Goal: Check status

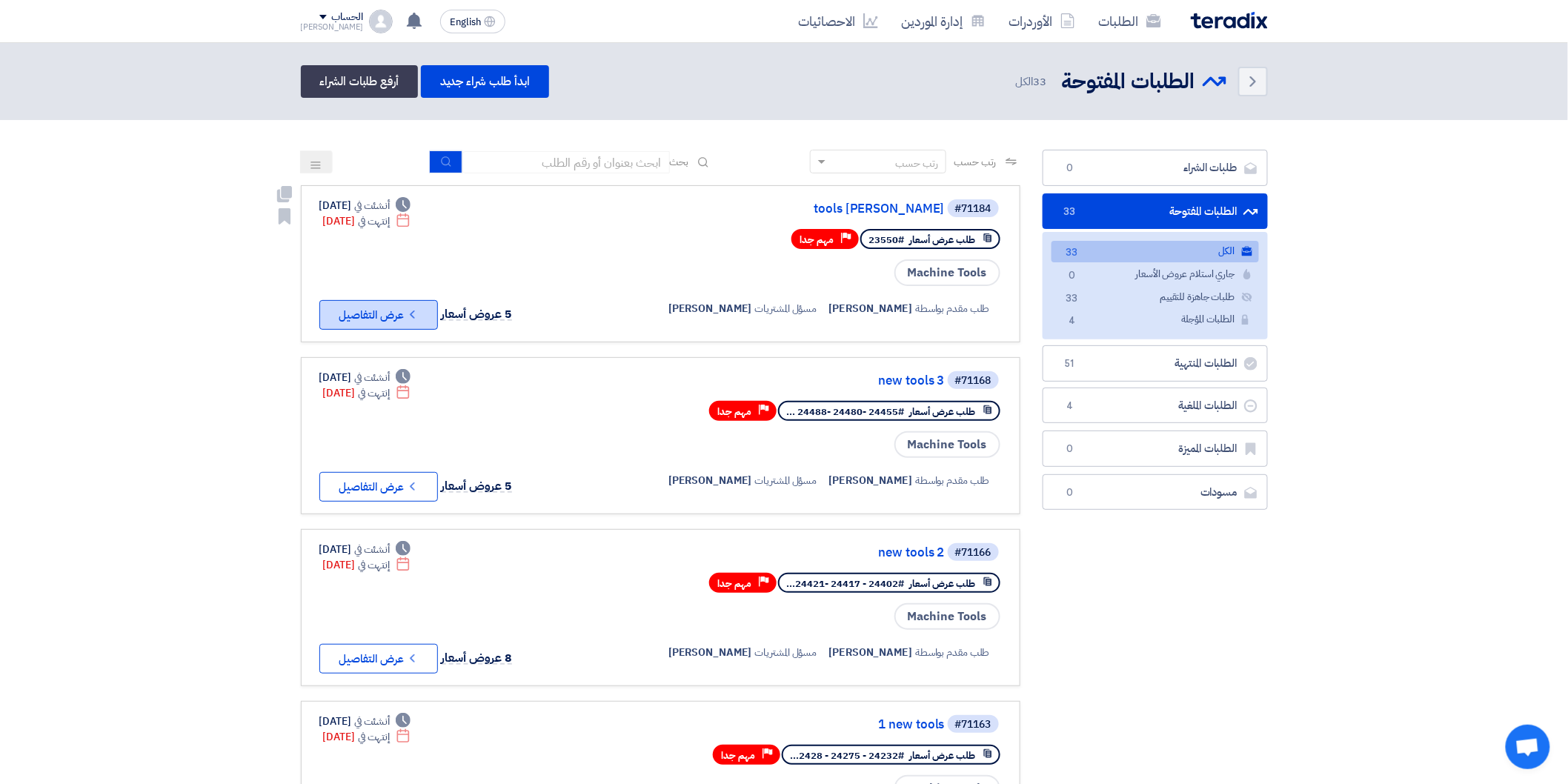
click at [419, 308] on icon "Check details" at bounding box center [412, 315] width 14 height 14
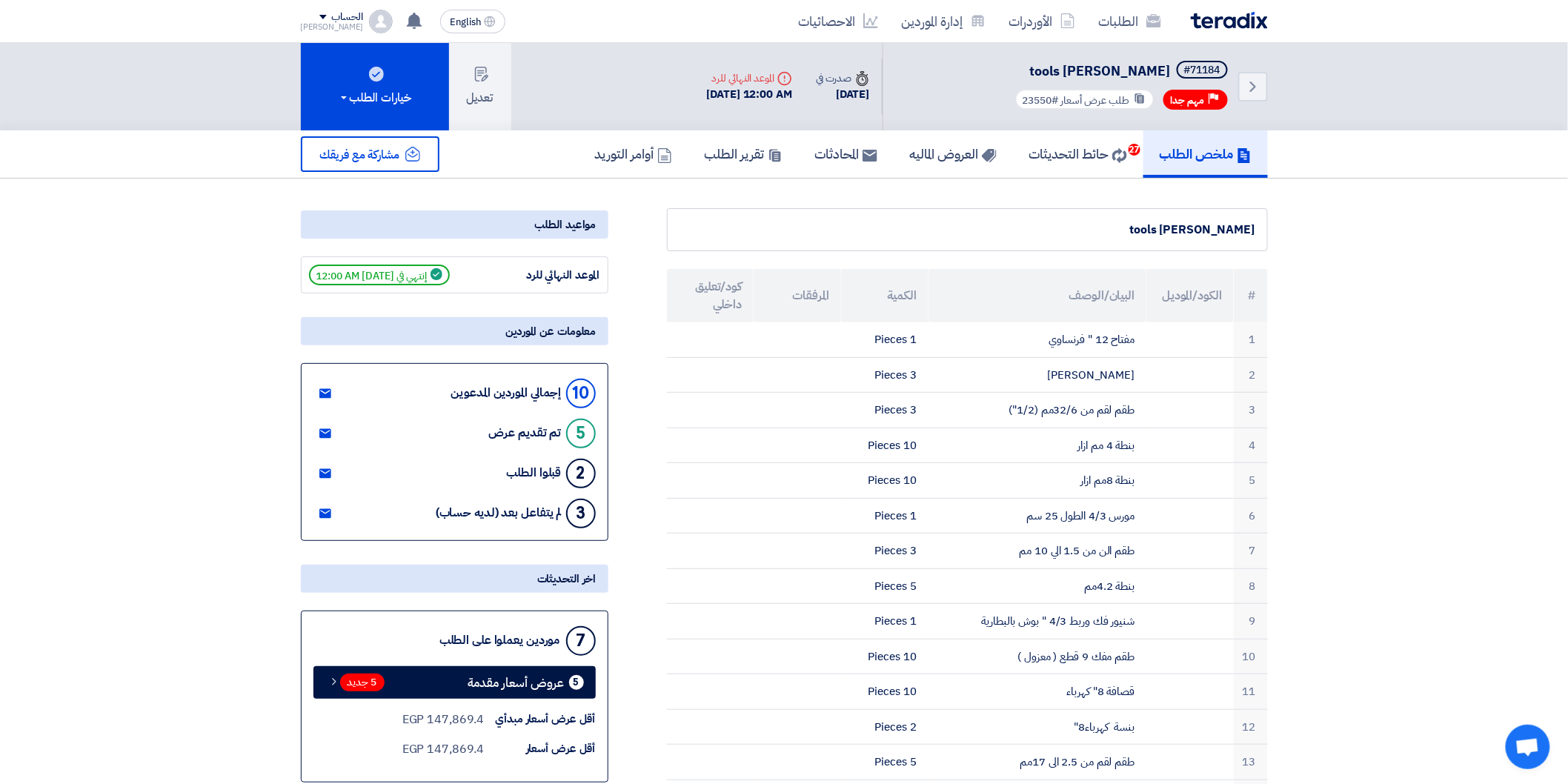
click at [1259, 79] on icon "Back" at bounding box center [1253, 86] width 18 height 18
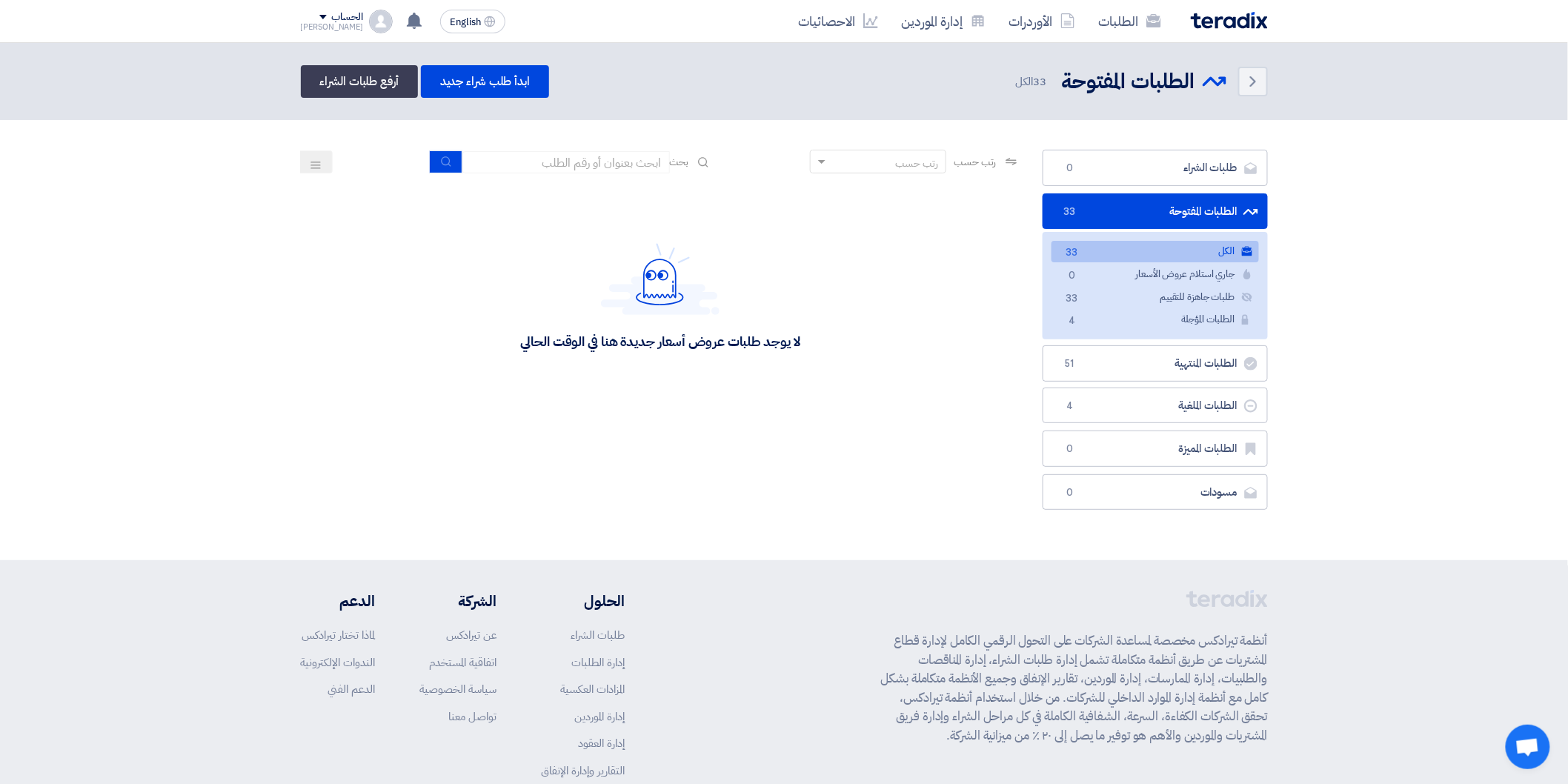
click at [602, 480] on div "رتب حسب رتب حسب بحث مجال الطلب مسؤول المشتريات نوع الطلب" at bounding box center [661, 333] width 741 height 368
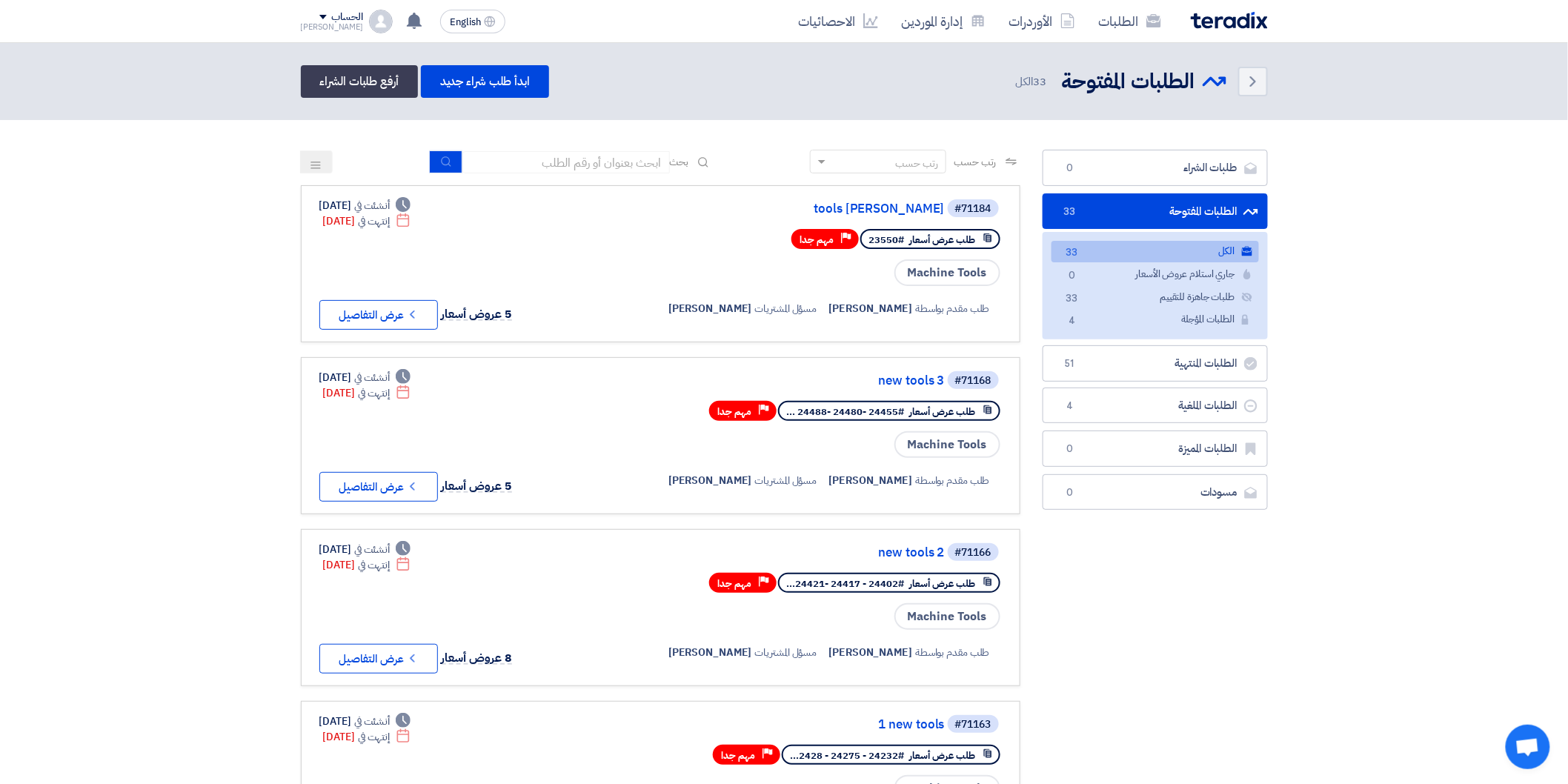
drag, startPoint x: 1380, startPoint y: 315, endPoint x: 1433, endPoint y: 130, distance: 192.4
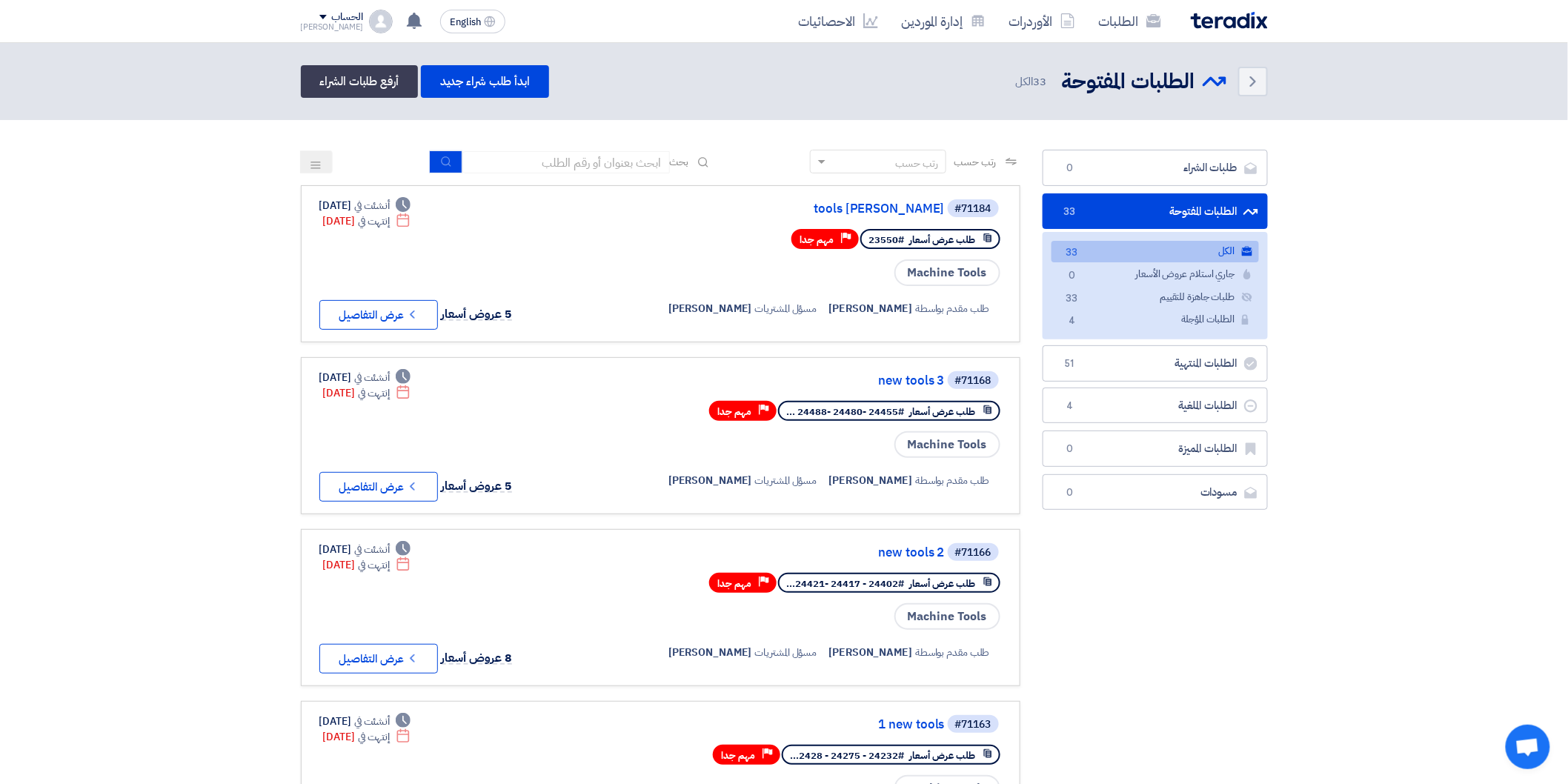
drag, startPoint x: 1337, startPoint y: 246, endPoint x: 1369, endPoint y: 164, distance: 88.0
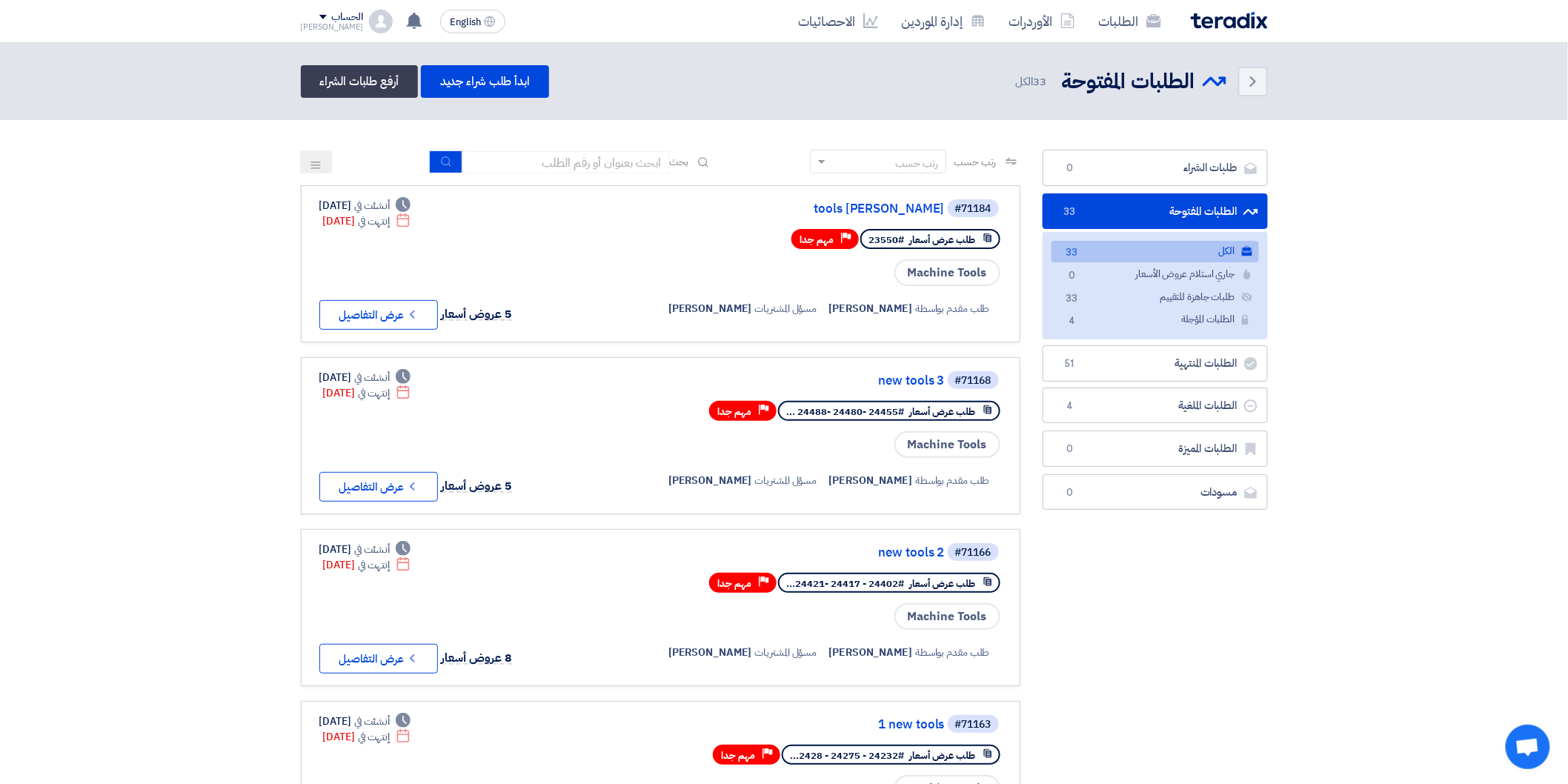
drag, startPoint x: 1399, startPoint y: 129, endPoint x: 1432, endPoint y: 104, distance: 41.4
click at [1432, 104] on header "Back الطلبات المفتوحة الطلبات المفتوحة 33" at bounding box center [784, 82] width 1568 height 77
drag, startPoint x: 1432, startPoint y: 104, endPoint x: 1440, endPoint y: 93, distance: 13.6
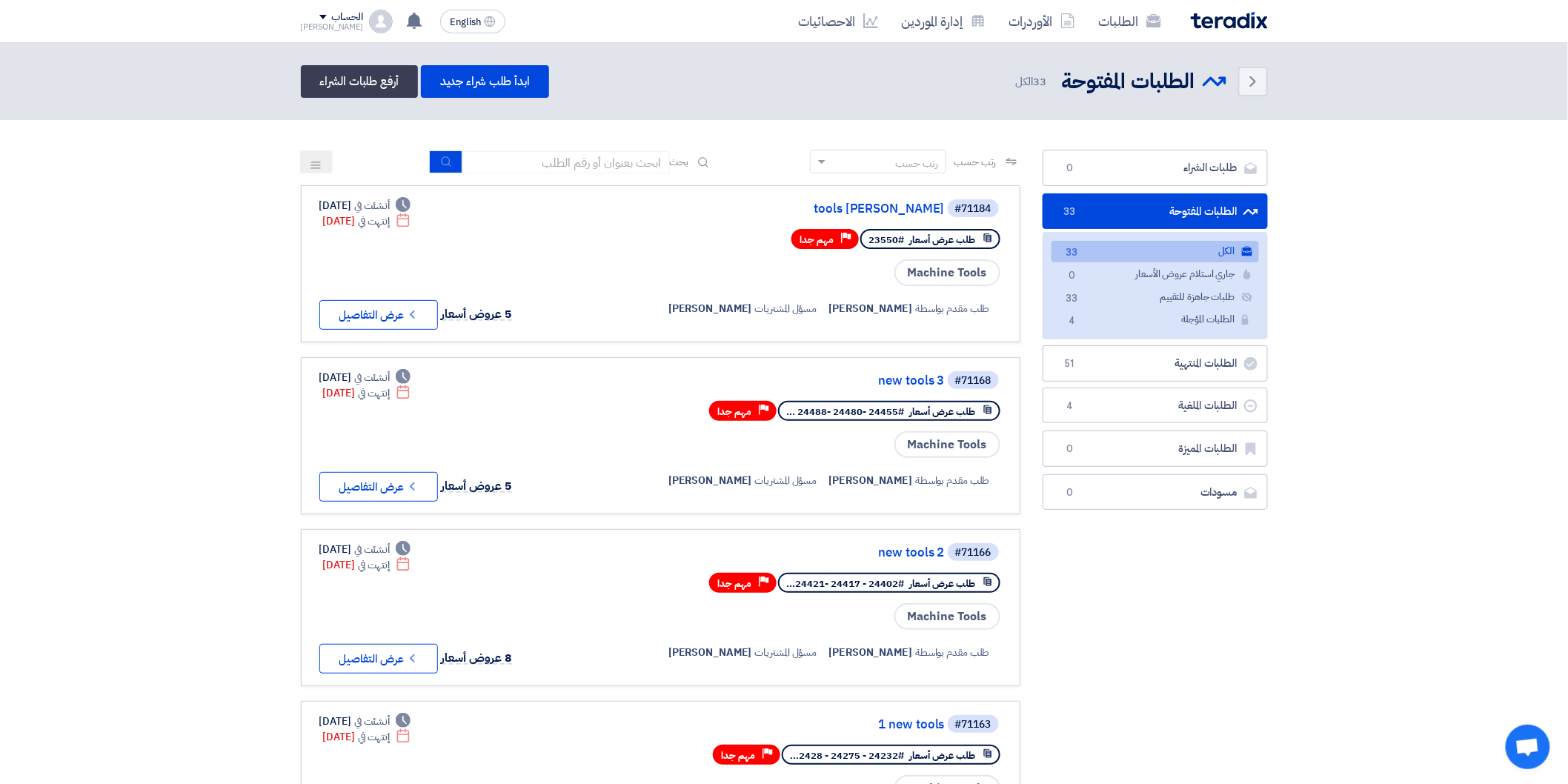
click at [1440, 93] on header "Back الطلبات المفتوحة الطلبات المفتوحة 33" at bounding box center [784, 82] width 1568 height 77
click at [1439, 93] on header "Back الطلبات المفتوحة الطلبات المفتوحة 33" at bounding box center [784, 82] width 1568 height 77
drag, startPoint x: 1439, startPoint y: 93, endPoint x: 1470, endPoint y: 84, distance: 32.3
click at [1470, 84] on header "Back الطلبات المفتوحة الطلبات المفتوحة 33" at bounding box center [784, 82] width 1568 height 77
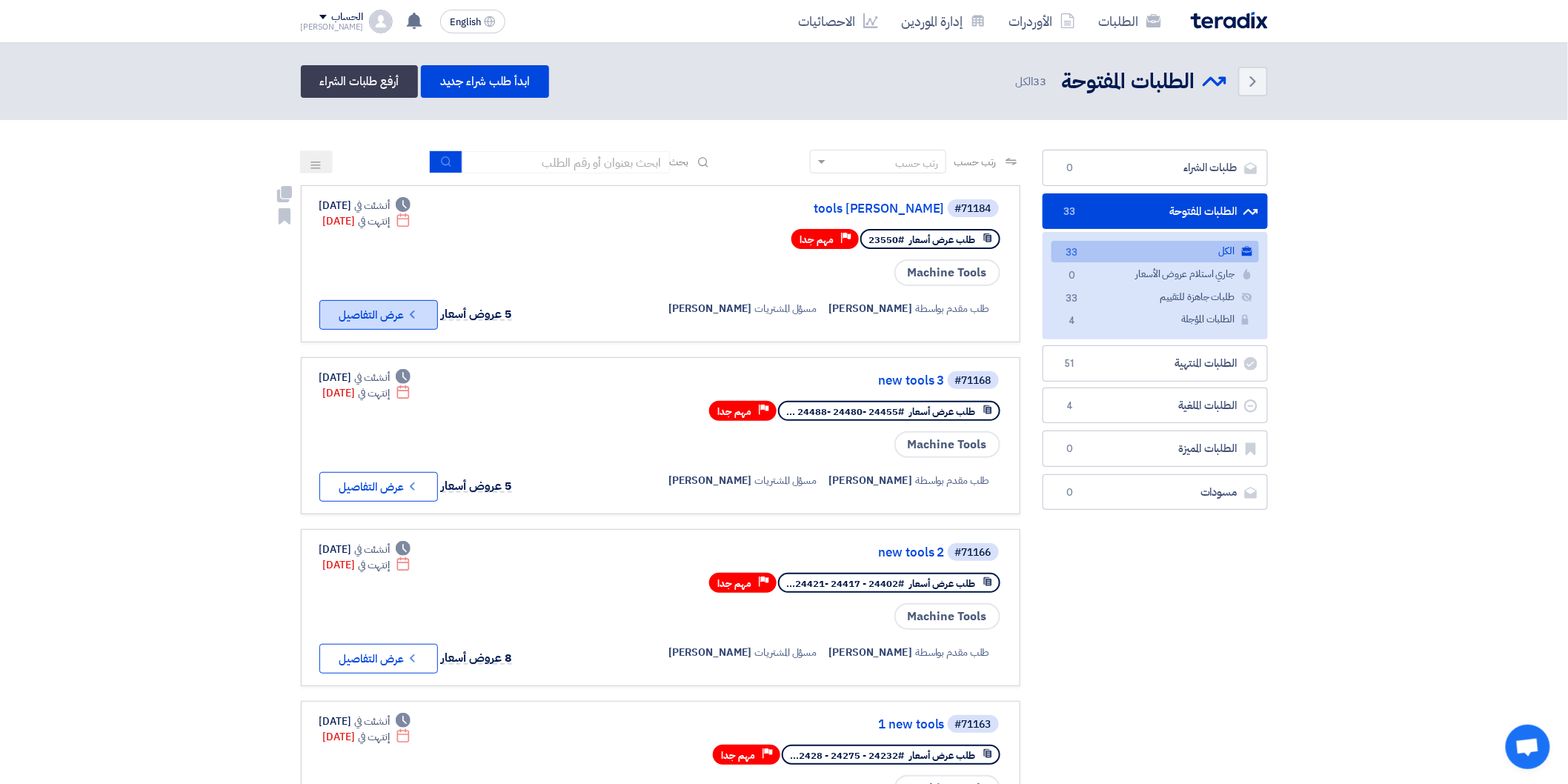
click at [403, 300] on button "Check details عرض التفاصيل" at bounding box center [378, 315] width 118 height 30
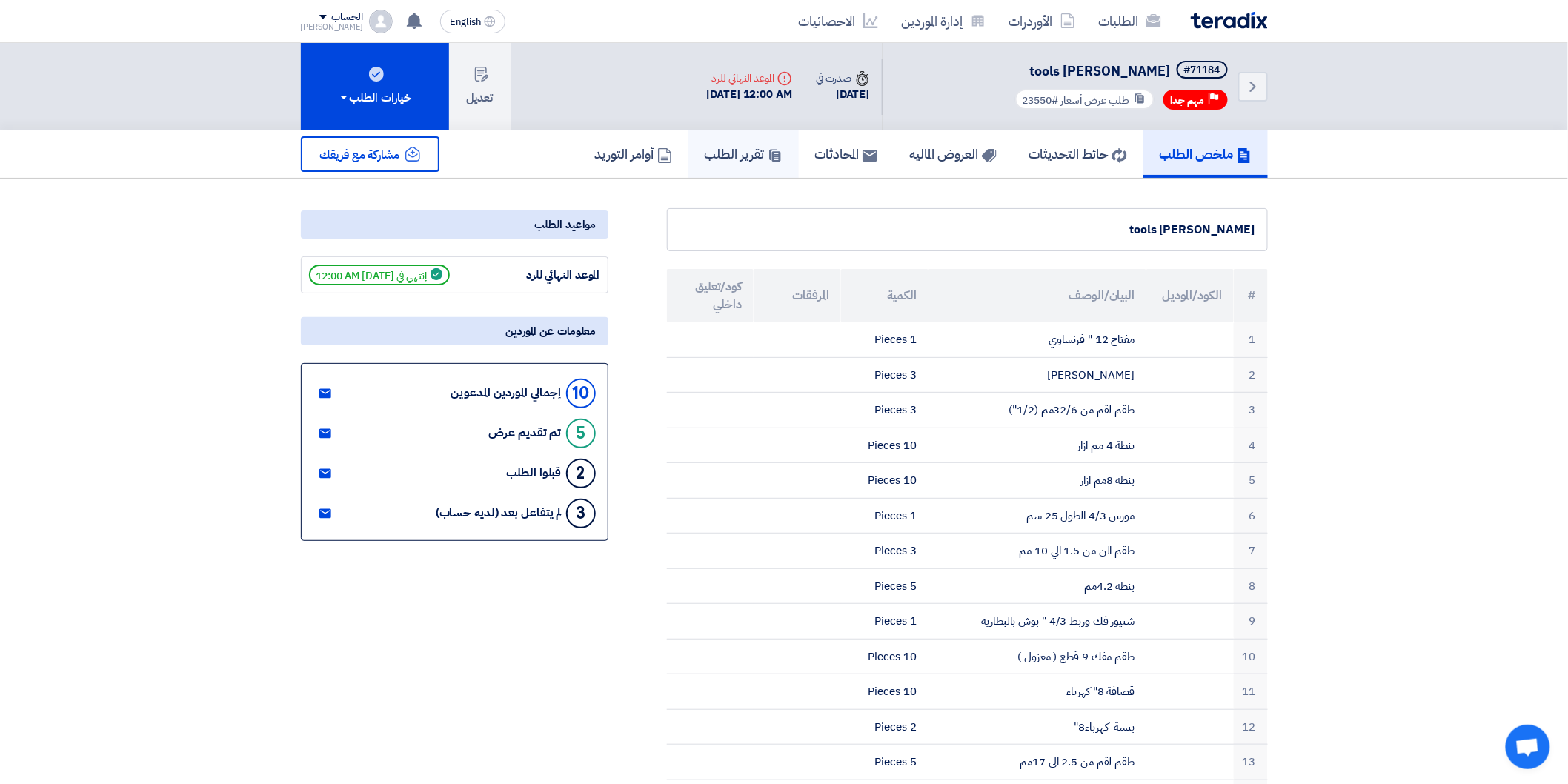
click at [738, 141] on link "تقرير الطلب" at bounding box center [744, 154] width 111 height 48
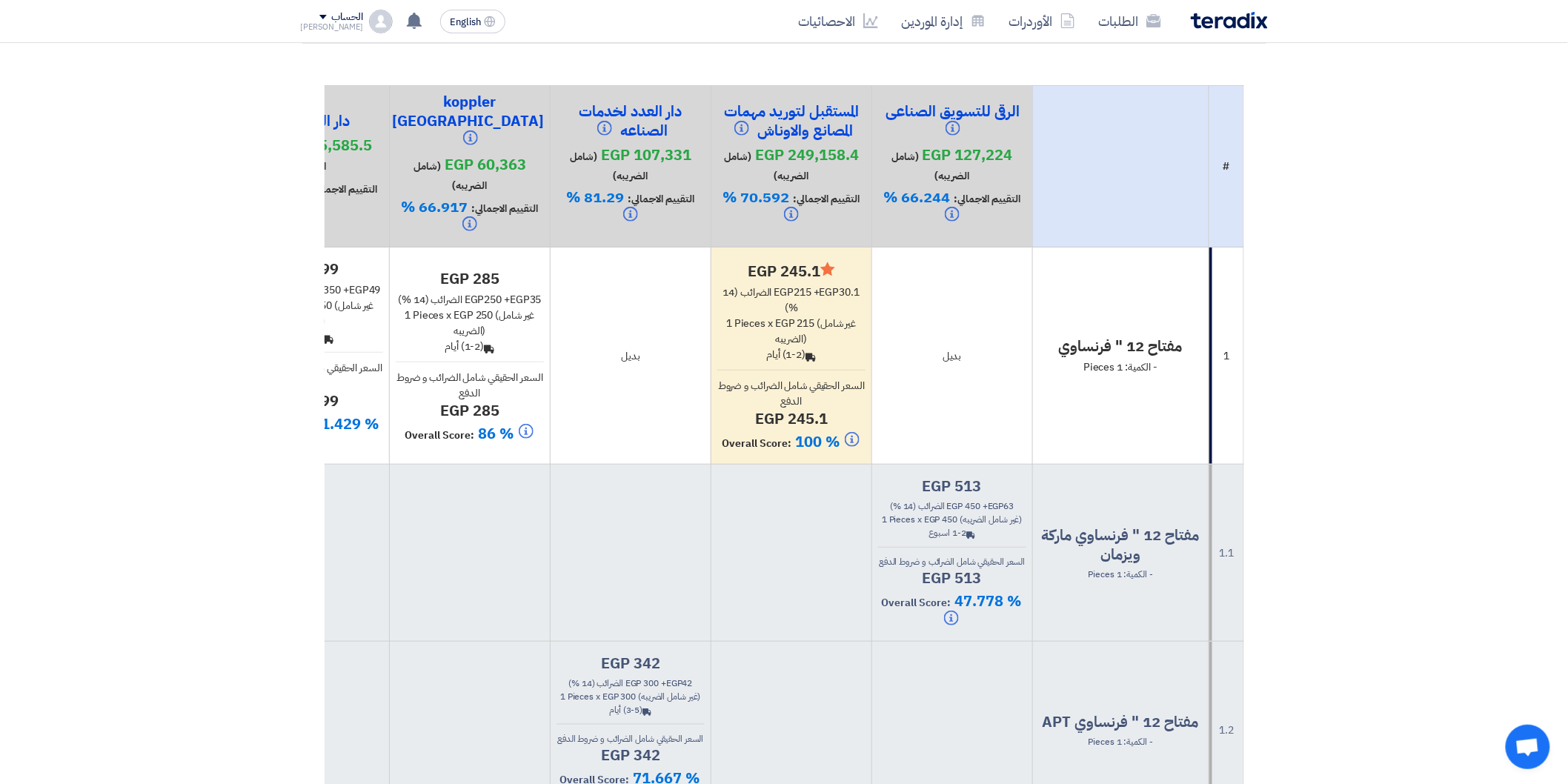
scroll to position [247, 0]
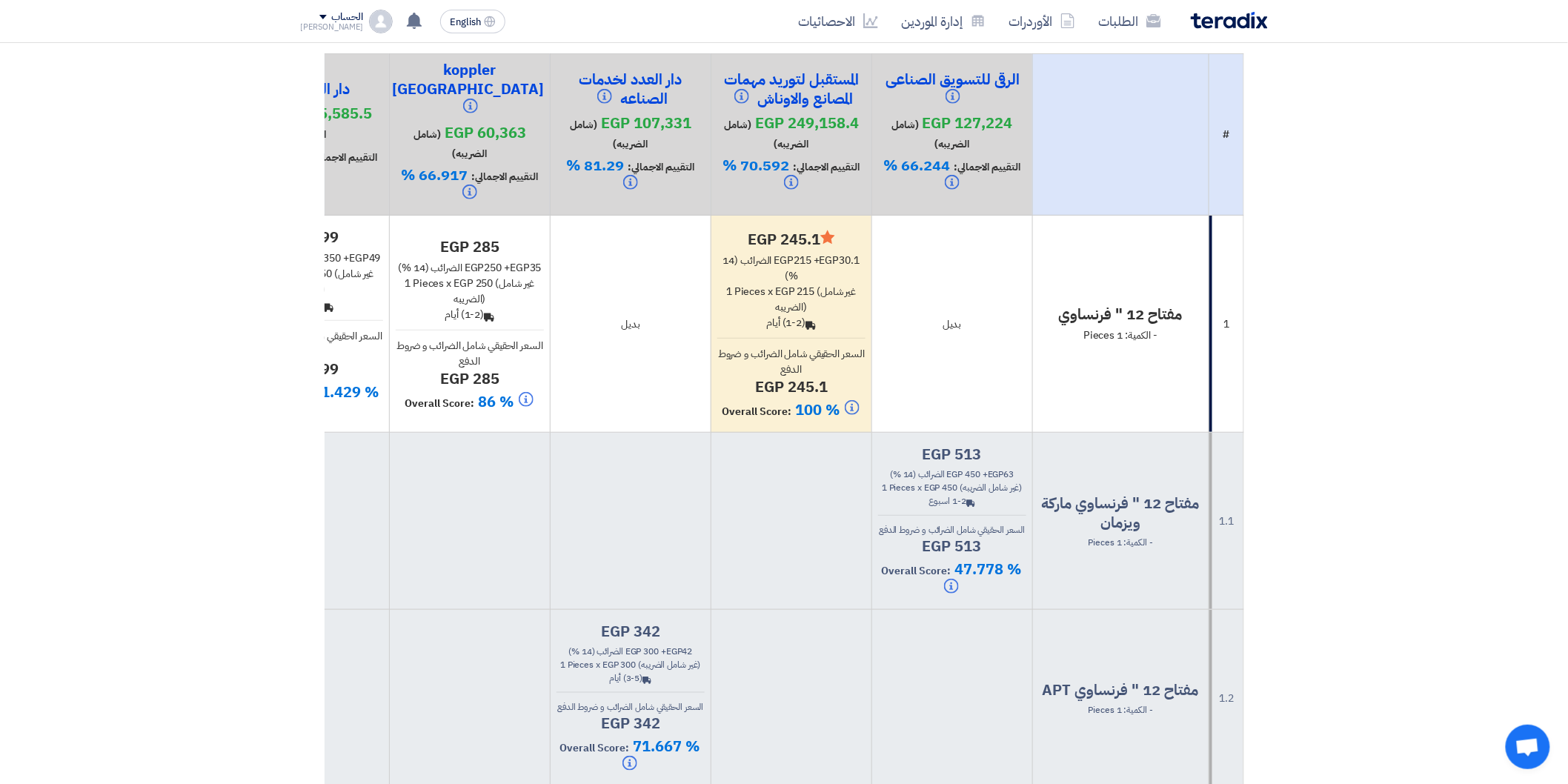
drag, startPoint x: 956, startPoint y: 315, endPoint x: 986, endPoint y: 315, distance: 30.0
click at [986, 316] on div "بديل" at bounding box center [952, 324] width 148 height 16
click at [995, 332] on td "بديل" at bounding box center [951, 324] width 160 height 217
click at [989, 319] on td "بديل" at bounding box center [951, 324] width 160 height 217
click at [1167, 367] on td "مفتاح 12 " فرنساوي - الكمية: 1 Pieces" at bounding box center [1120, 324] width 176 height 217
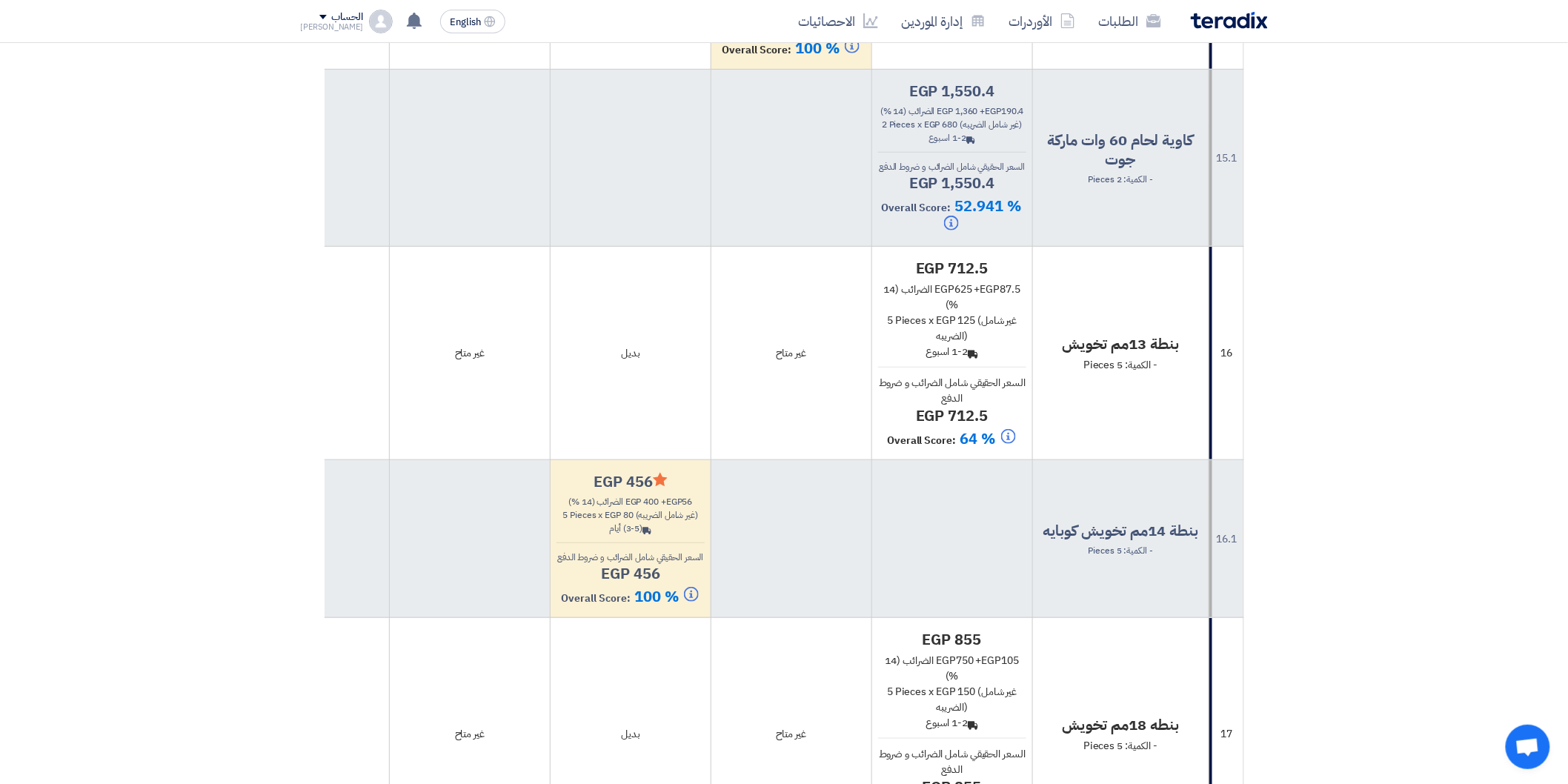
scroll to position [5024, 0]
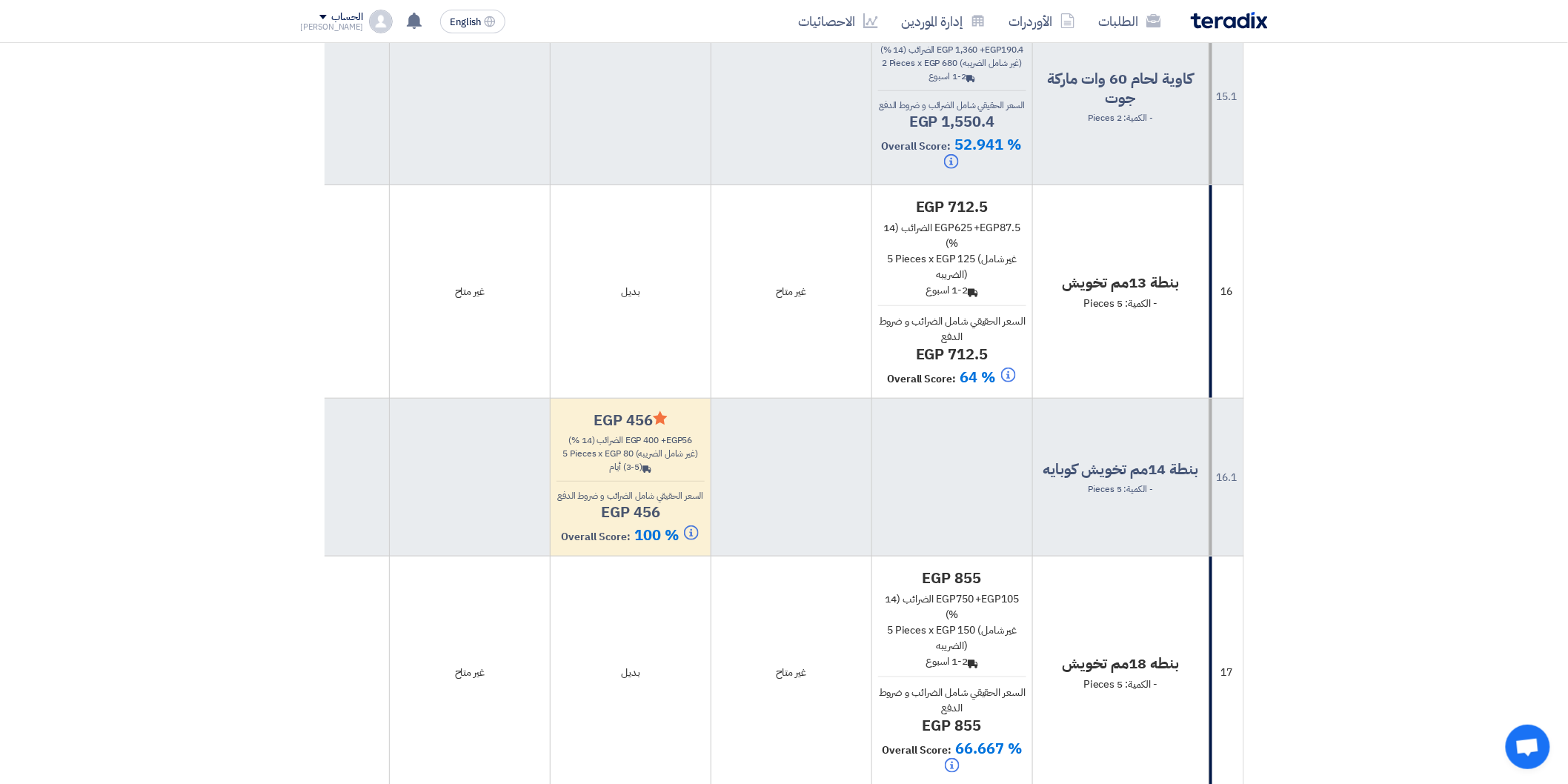
drag, startPoint x: 1084, startPoint y: 465, endPoint x: 1159, endPoint y: 462, distance: 75.1
click at [1159, 312] on div "بنطة 13مم تخويش - الكمية: 5 Pieces" at bounding box center [1120, 292] width 164 height 38
click at [1176, 312] on div "بنطة 13مم تخويش - الكمية: 5 Pieces" at bounding box center [1120, 292] width 164 height 38
drag, startPoint x: 1171, startPoint y: 461, endPoint x: 1175, endPoint y: 443, distance: 18.4
click at [1175, 312] on div "بنطة 13مم تخويش - الكمية: 5 Pieces" at bounding box center [1120, 292] width 164 height 38
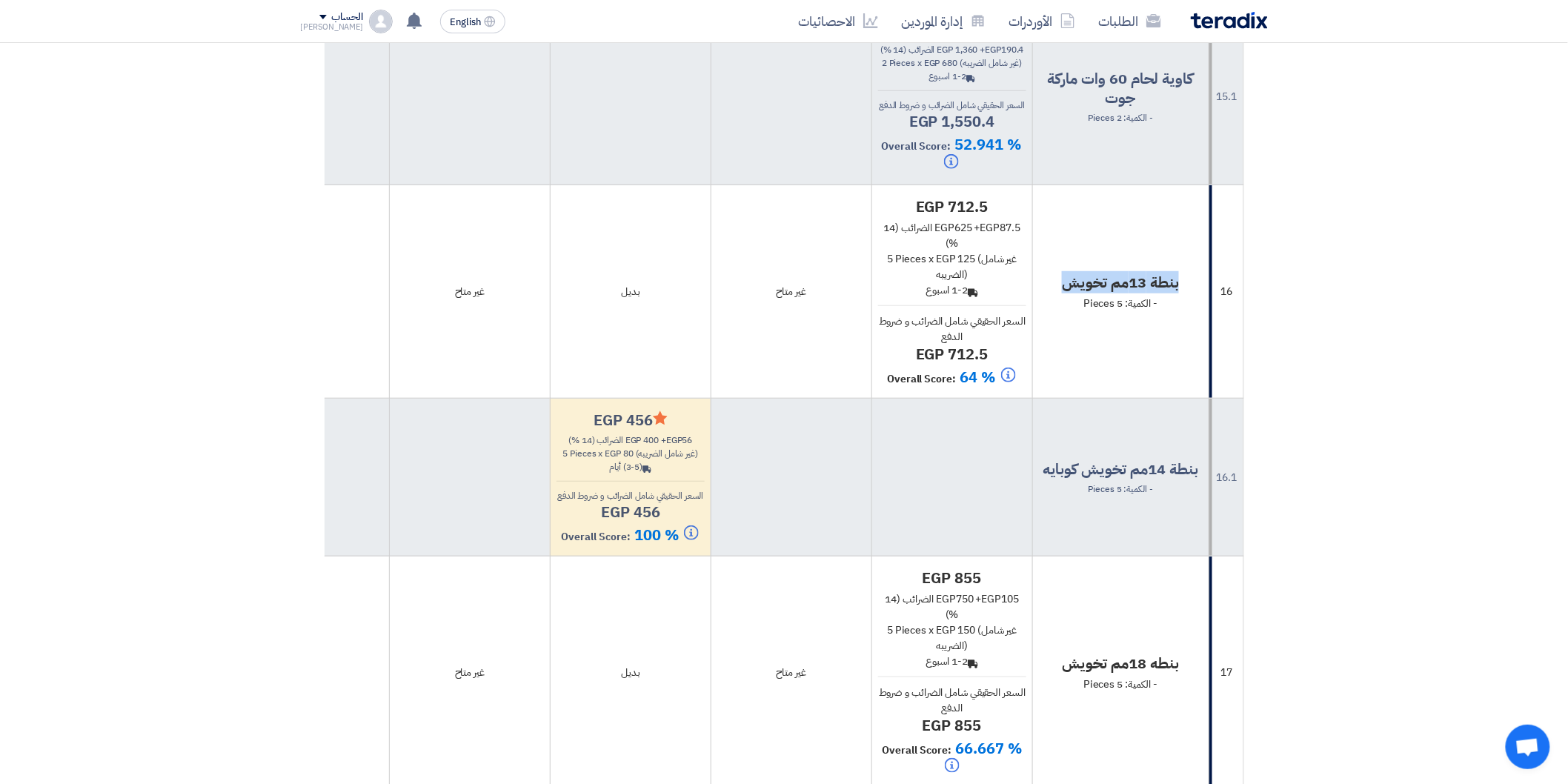
drag, startPoint x: 1193, startPoint y: 446, endPoint x: 1073, endPoint y: 453, distance: 120.2
click at [1073, 292] on h4 "بنطة 13مم تخويش" at bounding box center [1120, 283] width 164 height 20
drag, startPoint x: 1169, startPoint y: 468, endPoint x: 1183, endPoint y: 431, distance: 39.6
click at [1183, 399] on td "بنطة 13مم تخويش - الكمية: 5 Pieces" at bounding box center [1120, 291] width 176 height 213
click at [1157, 312] on span "- الكمية: 5 Pieces" at bounding box center [1119, 303] width 74 height 16
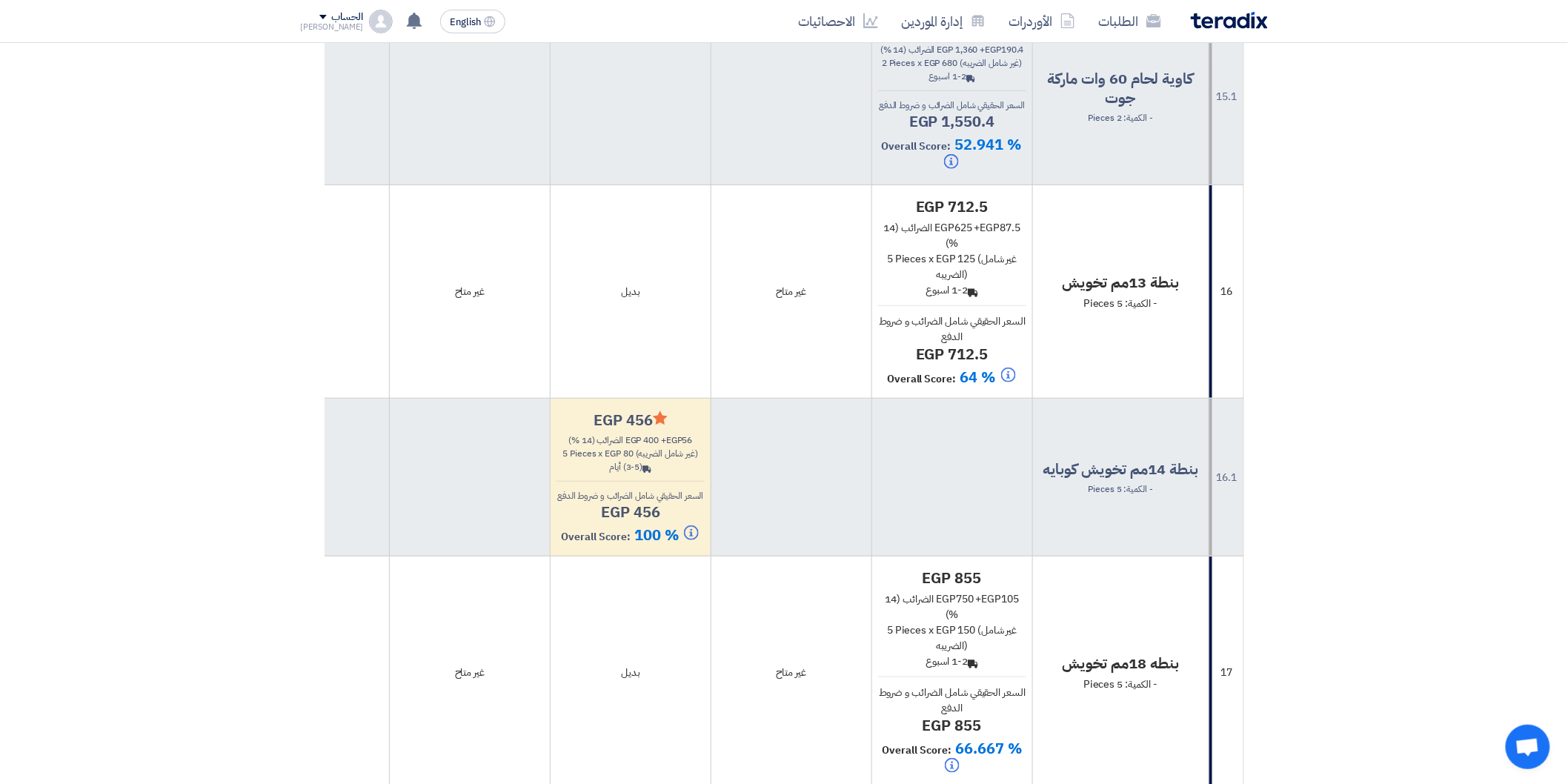
drag, startPoint x: 1161, startPoint y: 467, endPoint x: 1185, endPoint y: 434, distance: 40.8
click at [1185, 399] on td "بنطة 13مم تخويش - الكمية: 5 Pieces" at bounding box center [1120, 291] width 176 height 213
click at [1154, 312] on span "- الكمية: 5 Pieces" at bounding box center [1119, 303] width 74 height 16
drag, startPoint x: 1159, startPoint y: 466, endPoint x: 1100, endPoint y: 435, distance: 66.6
click at [1100, 312] on div "بنطة 13مم تخويش - الكمية: 5 Pieces" at bounding box center [1120, 292] width 164 height 38
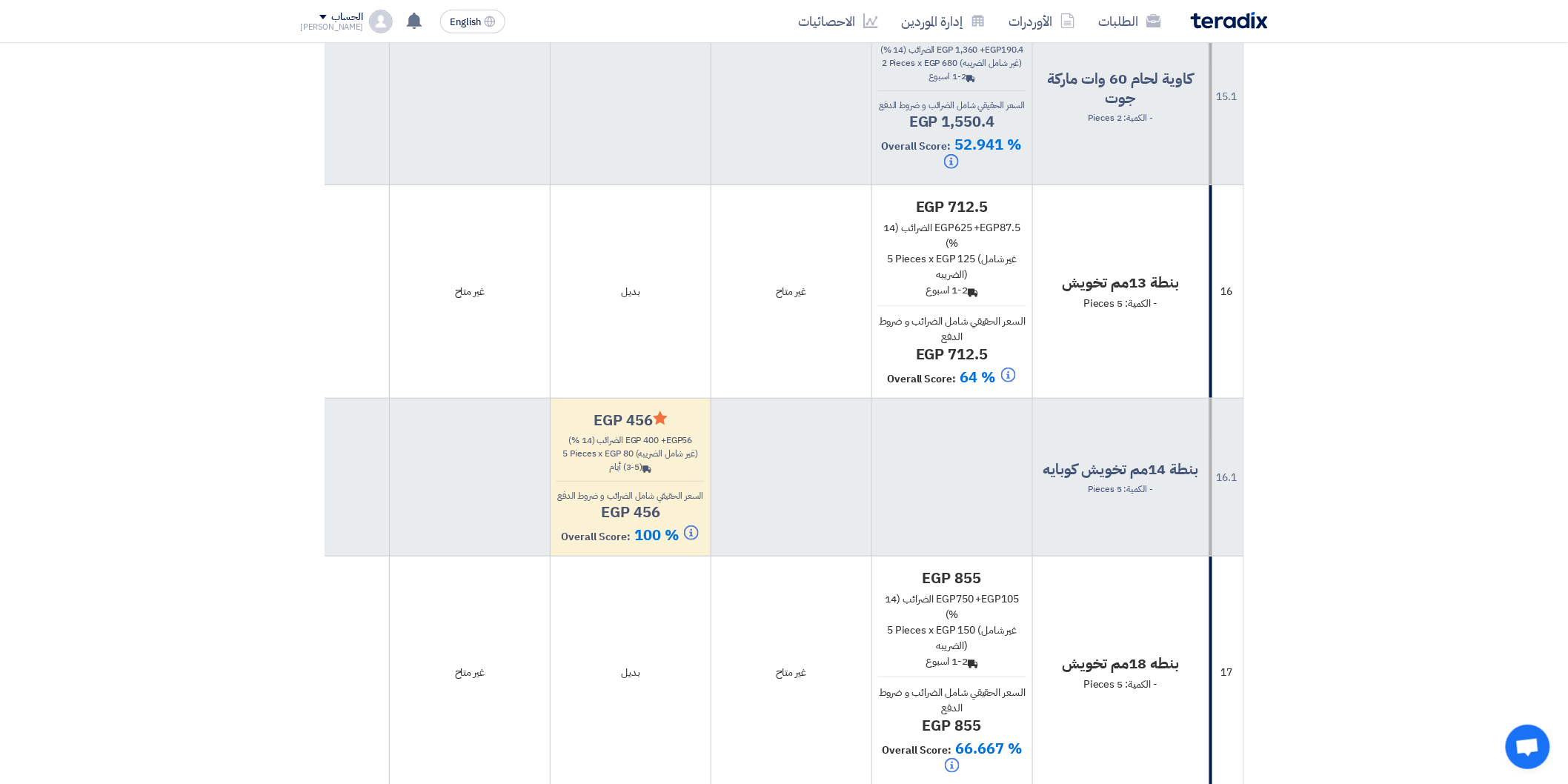
click at [1159, 292] on h4 "بنطة 13مم تخويش" at bounding box center [1120, 283] width 164 height 20
drag, startPoint x: 1071, startPoint y: 449, endPoint x: 1138, endPoint y: 470, distance: 70.2
click at [1138, 312] on div "بنطة 13مم تخويش - الكمية: 5 Pieces" at bounding box center [1120, 292] width 164 height 38
click at [1110, 312] on span "- الكمية: 5 Pieces" at bounding box center [1119, 303] width 74 height 16
drag, startPoint x: 1157, startPoint y: 465, endPoint x: 1180, endPoint y: 450, distance: 27.5
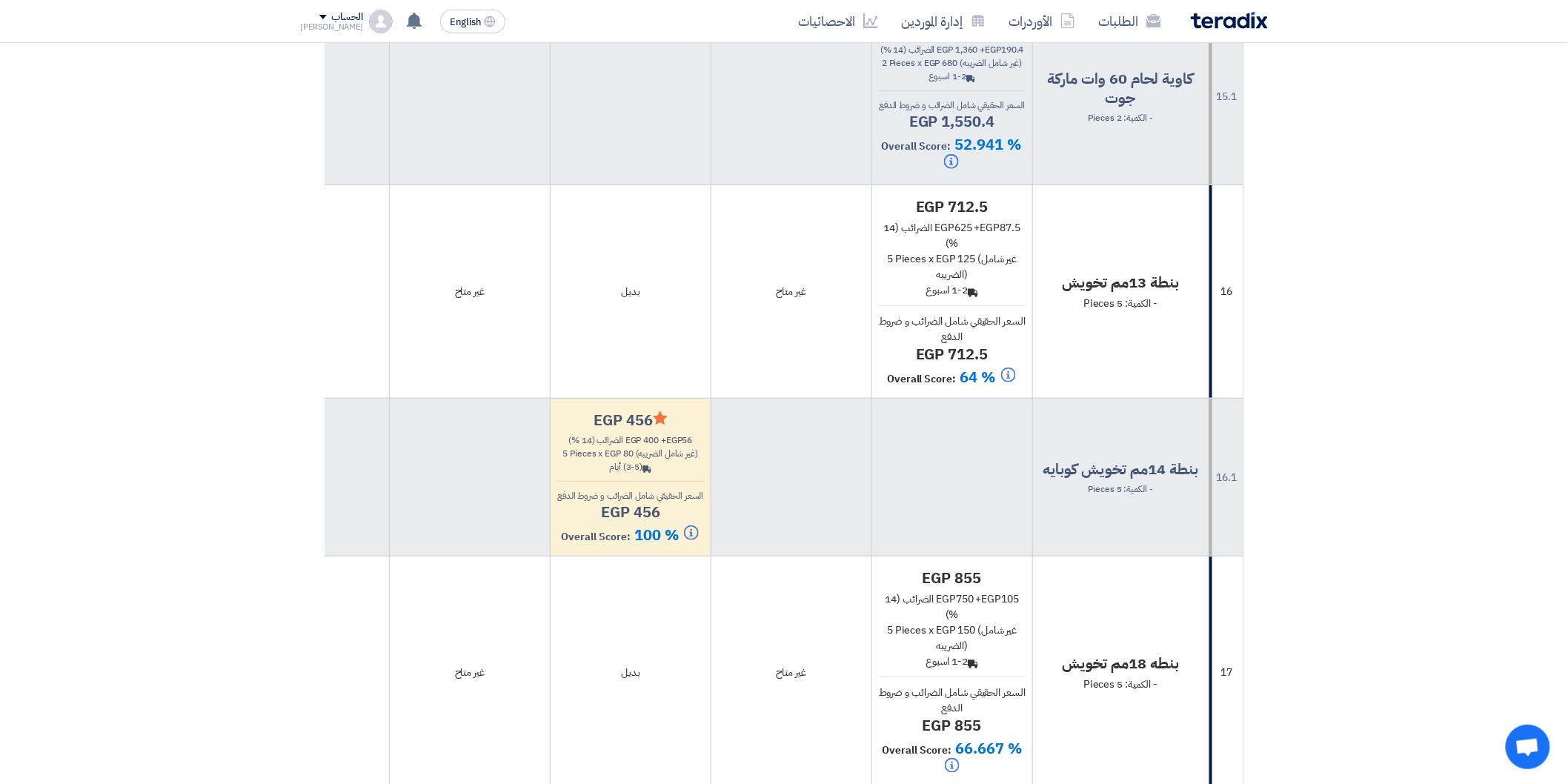
click at [1180, 312] on div "بنطة 13مم تخويش - الكمية: 5 Pieces" at bounding box center [1120, 292] width 164 height 38
click at [1139, 399] on td "بنطة 13مم تخويش - الكمية: 5 Pieces" at bounding box center [1120, 291] width 176 height 213
drag, startPoint x: 1160, startPoint y: 465, endPoint x: 1192, endPoint y: 441, distance: 40.0
click at [1192, 312] on div "بنطة 13مم تخويش - الكمية: 5 Pieces" at bounding box center [1120, 292] width 164 height 38
click at [1164, 399] on td "بنطة 13مم تخويش - الكمية: 5 Pieces" at bounding box center [1120, 291] width 176 height 213
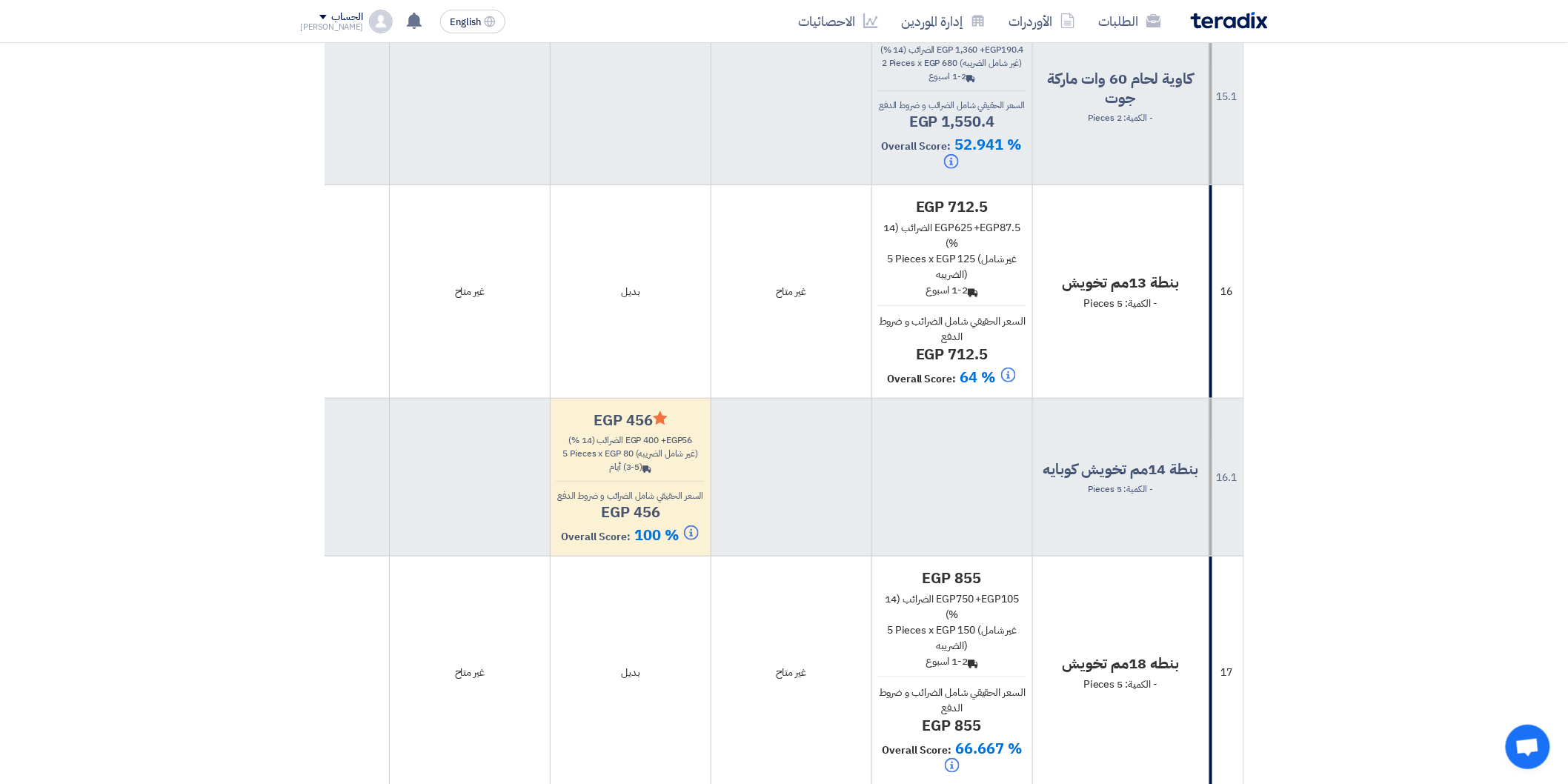
drag, startPoint x: 1087, startPoint y: 463, endPoint x: 1190, endPoint y: 446, distance: 104.4
click at [1190, 312] on div "بنطة 13مم تخويش - الكمية: 5 Pieces" at bounding box center [1120, 292] width 164 height 38
click at [1135, 399] on td "بنطة 13مم تخويش - الكمية: 5 Pieces" at bounding box center [1120, 291] width 176 height 213
click at [1103, 312] on span "- الكمية: 5 Pieces" at bounding box center [1119, 303] width 74 height 16
drag, startPoint x: 1084, startPoint y: 466, endPoint x: 1187, endPoint y: 448, distance: 104.6
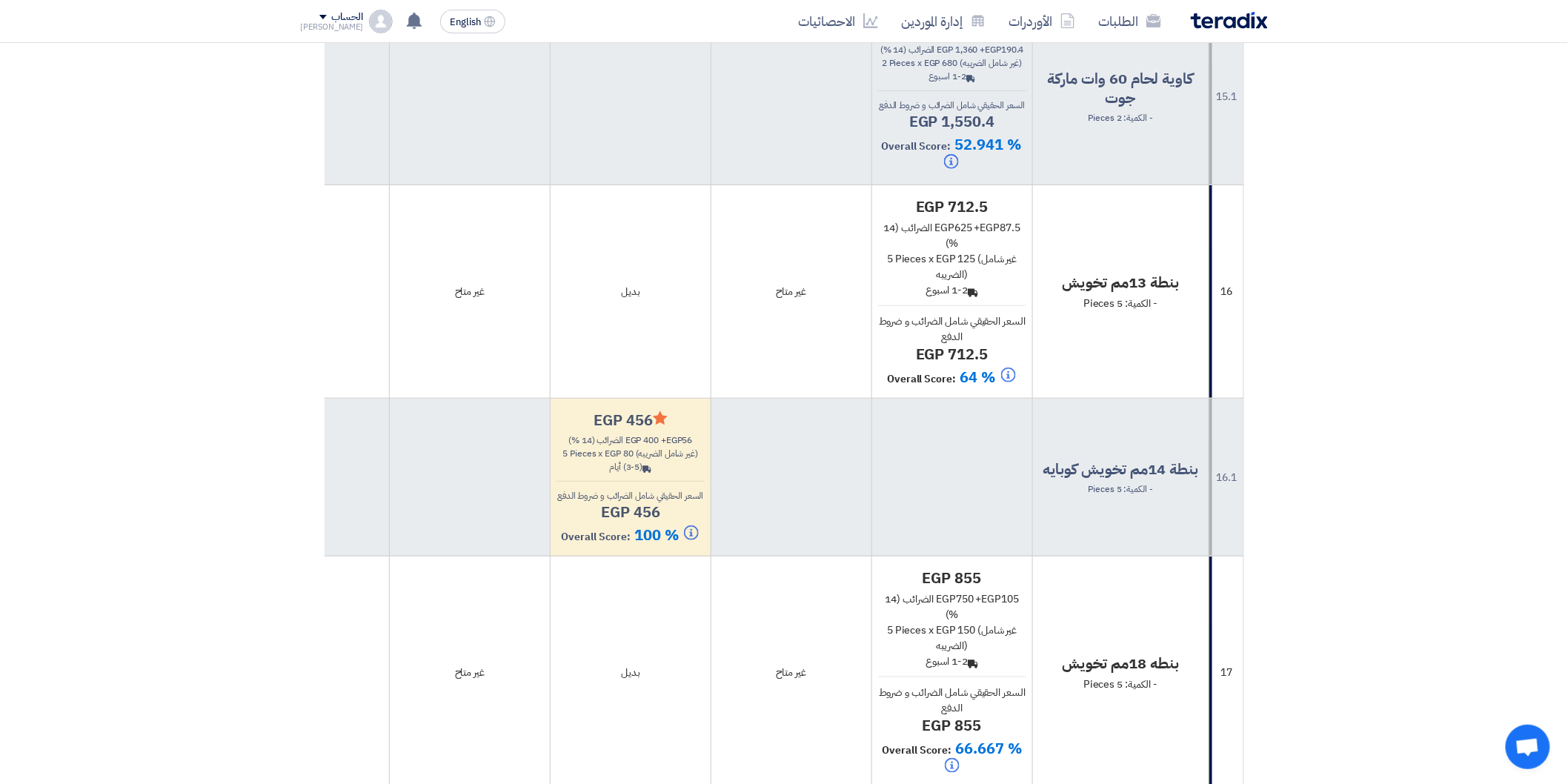
click at [1187, 312] on div "بنطة 13مم تخويش - الكمية: 5 Pieces" at bounding box center [1120, 292] width 164 height 38
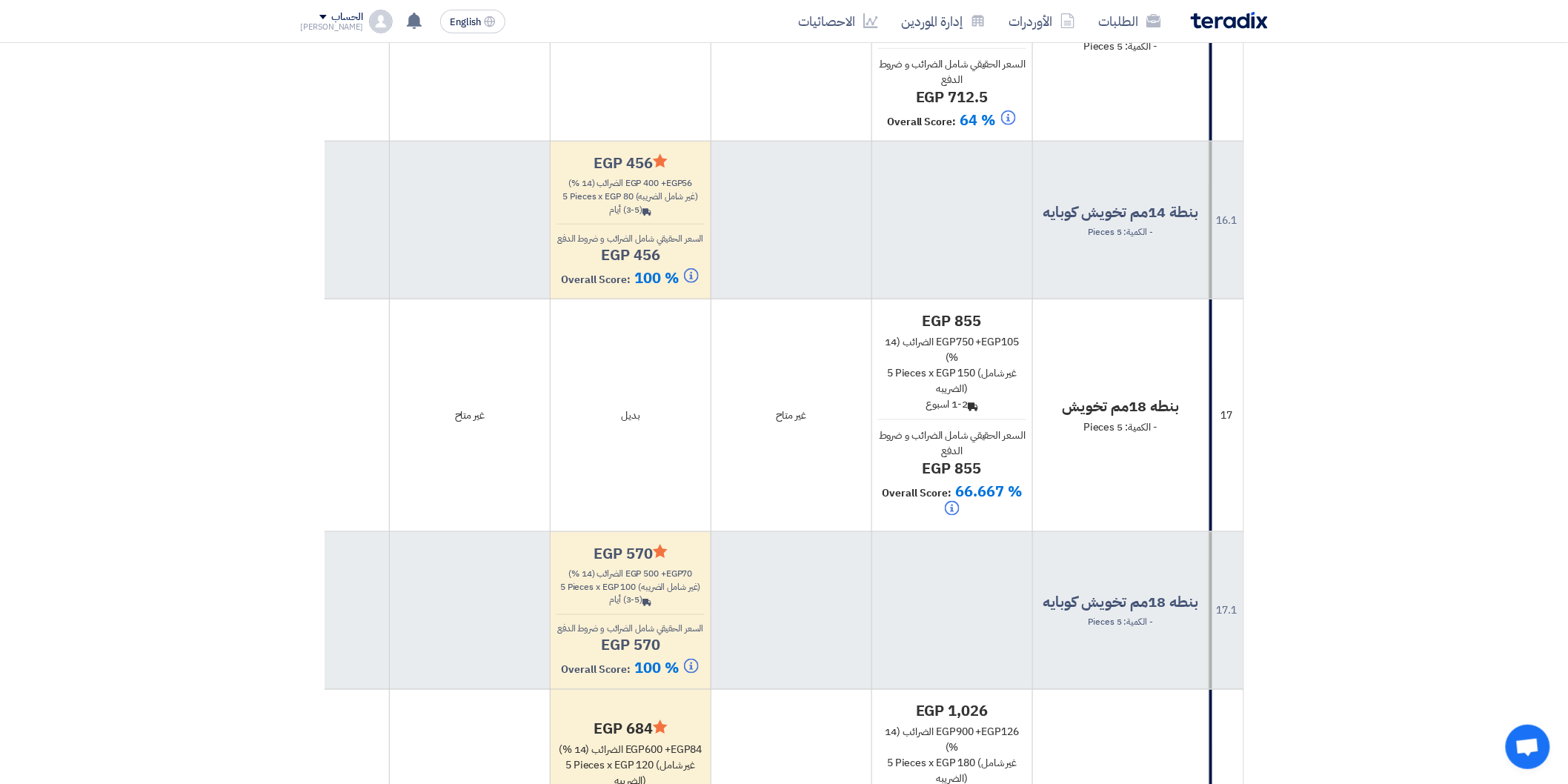
scroll to position [5272, 0]
